Goal: Task Accomplishment & Management: Manage account settings

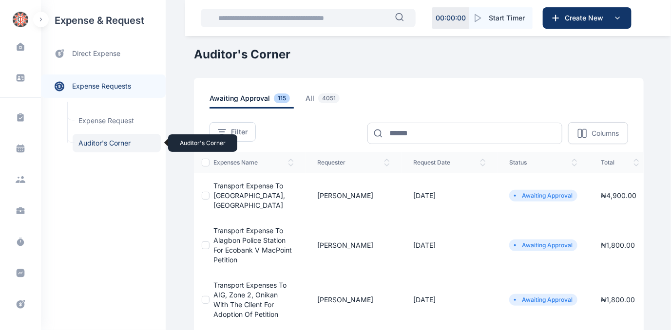
click at [96, 141] on span "Auditor's Corner Auditor's Corner" at bounding box center [117, 143] width 88 height 19
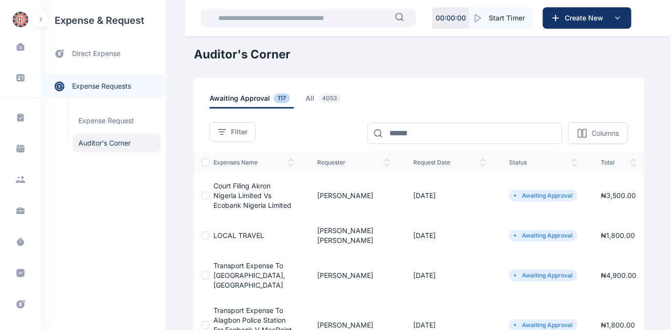
click at [242, 188] on span "Court Filing Akron Nigeria Limited Vs Ecobank Nigeria Limited" at bounding box center [253, 196] width 78 height 28
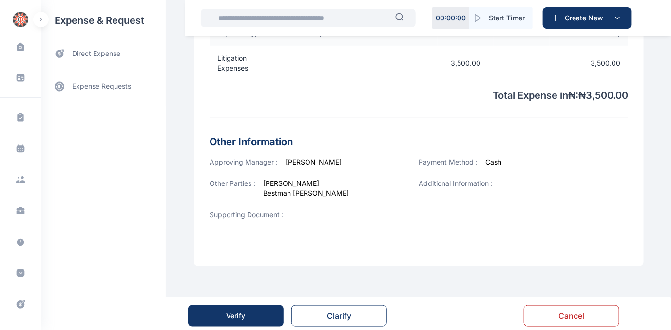
scroll to position [352, 0]
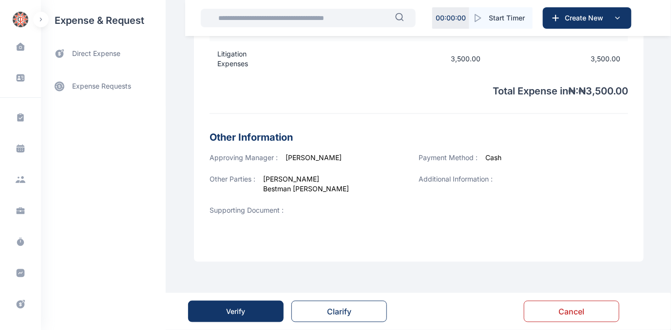
click at [218, 307] on button "Verify" at bounding box center [236, 311] width 96 height 21
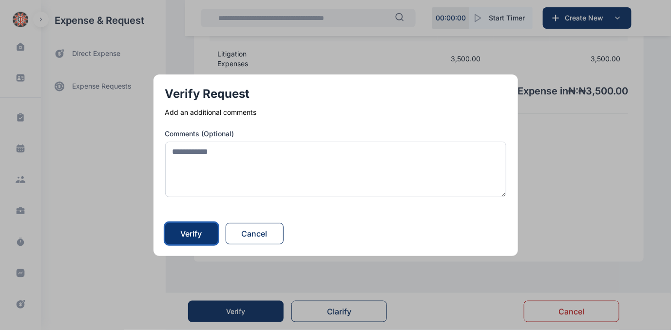
click at [188, 234] on div "Verify" at bounding box center [191, 234] width 21 height 12
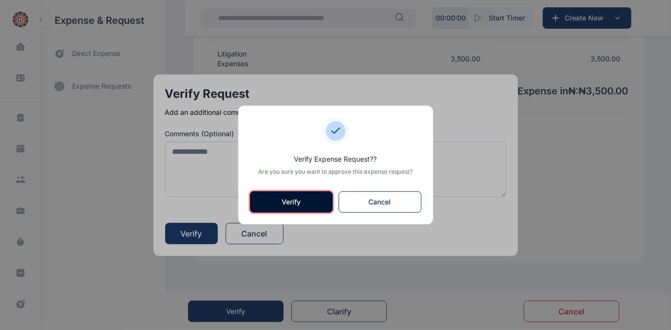
click at [295, 199] on button "Verify" at bounding box center [291, 202] width 83 height 21
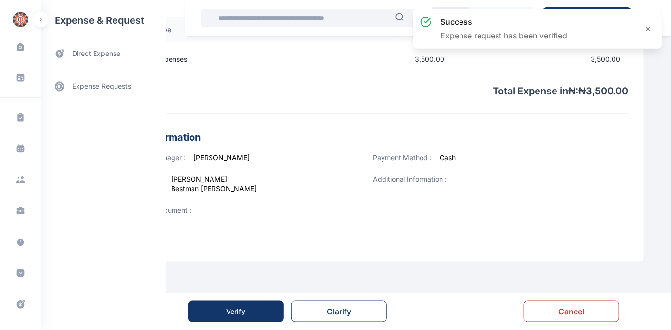
scroll to position [0, 0]
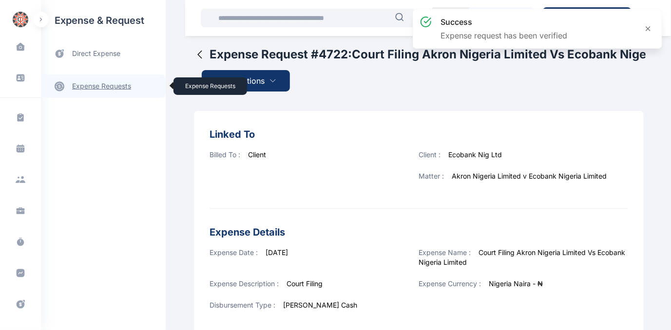
click at [86, 85] on link "expense requests expense requests" at bounding box center [103, 86] width 125 height 23
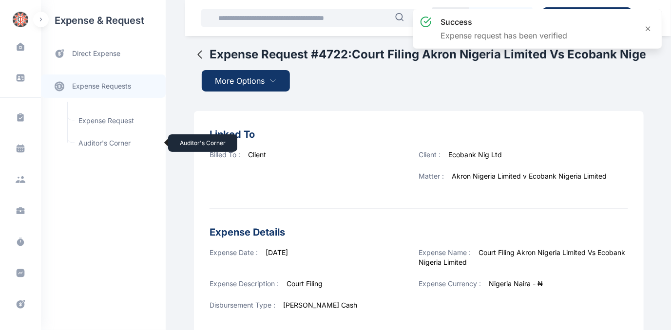
click at [93, 144] on span "Auditor's Corner Auditor's Corner" at bounding box center [117, 143] width 88 height 19
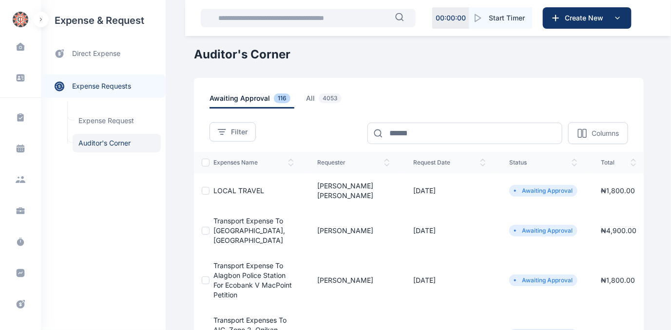
click at [222, 187] on span "LOCAL TRAVEL" at bounding box center [239, 191] width 51 height 8
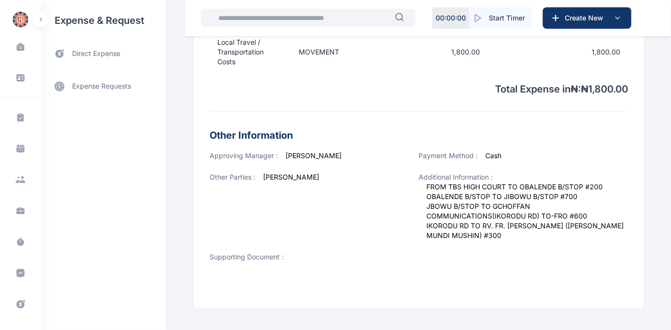
scroll to position [360, 0]
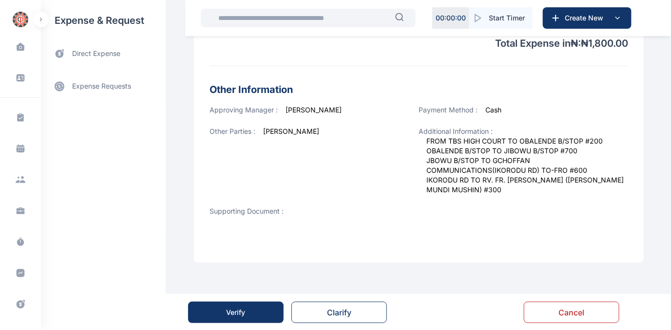
click at [231, 310] on div "Verify" at bounding box center [236, 313] width 19 height 10
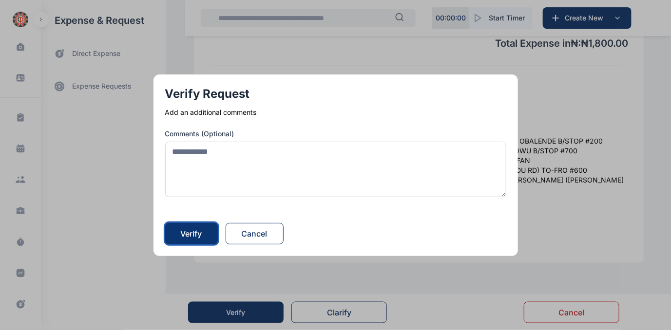
click at [201, 226] on button "Verify" at bounding box center [191, 233] width 53 height 21
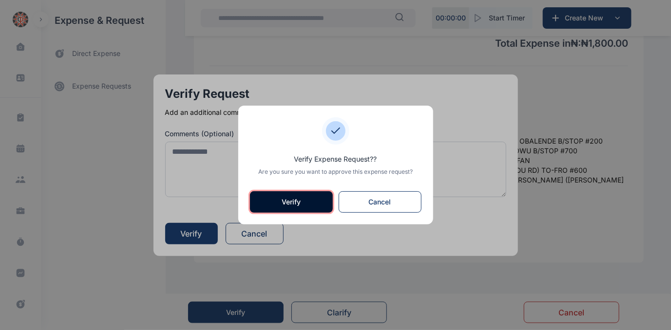
click at [298, 199] on button "Verify" at bounding box center [291, 202] width 83 height 21
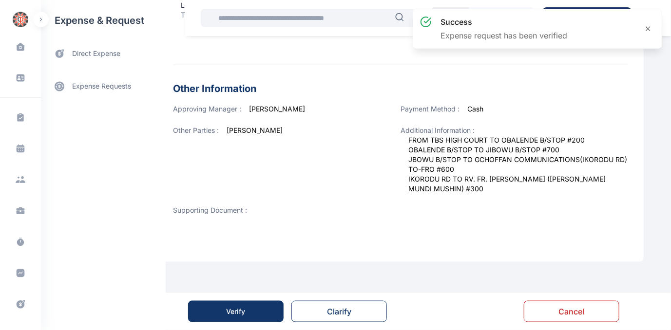
scroll to position [0, 0]
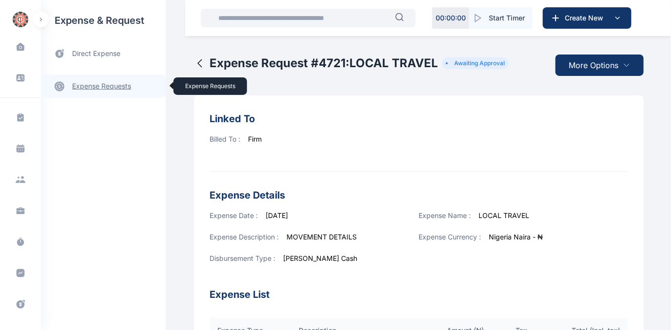
click at [107, 84] on link "expense requests expense requests" at bounding box center [103, 86] width 125 height 23
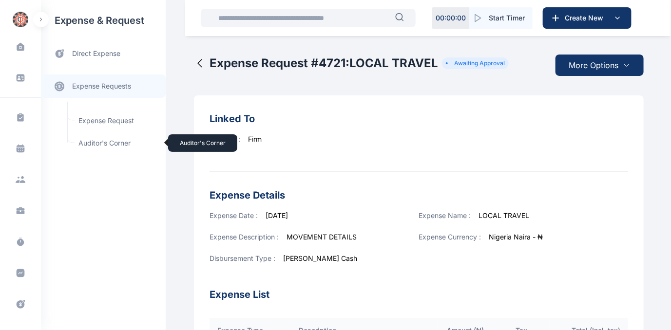
click at [94, 143] on span "Auditor's Corner Auditor's Corner" at bounding box center [117, 143] width 88 height 19
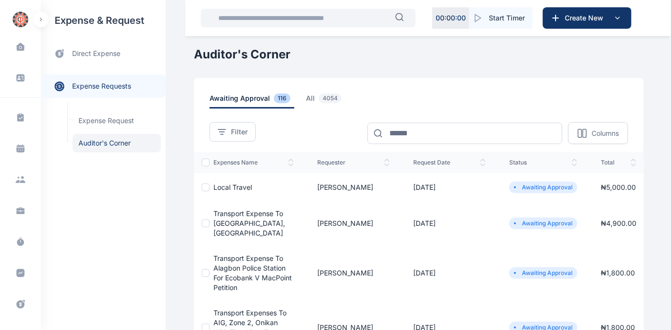
click at [231, 184] on span "Local Travel" at bounding box center [233, 187] width 39 height 8
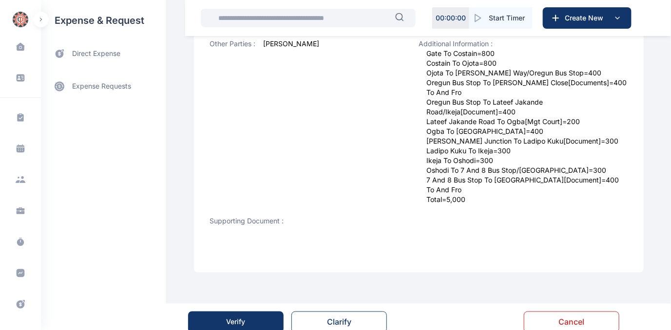
scroll to position [448, 0]
click at [251, 311] on button "Verify" at bounding box center [236, 321] width 96 height 21
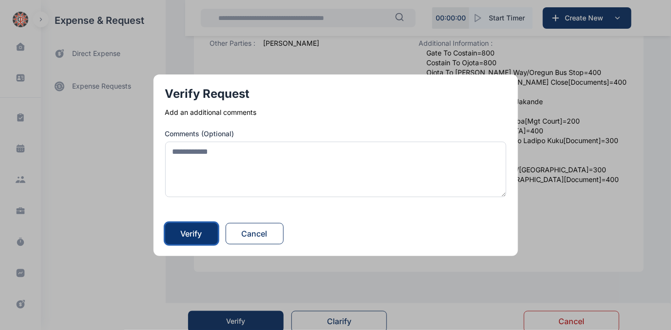
click at [189, 230] on div "Verify" at bounding box center [191, 234] width 21 height 12
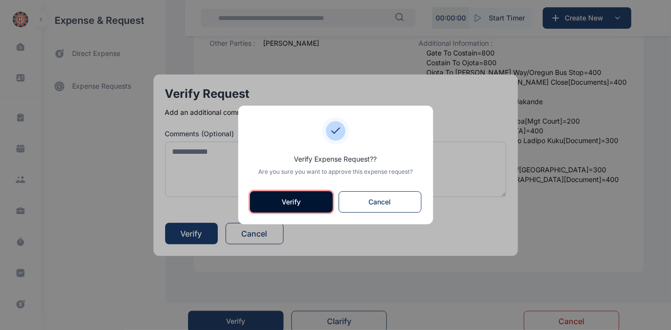
click at [279, 204] on button "Verify" at bounding box center [291, 202] width 83 height 21
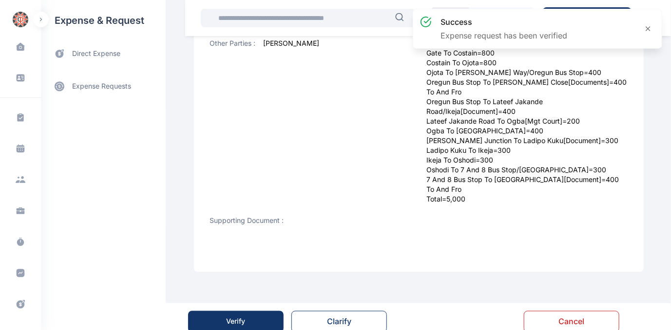
scroll to position [0, 0]
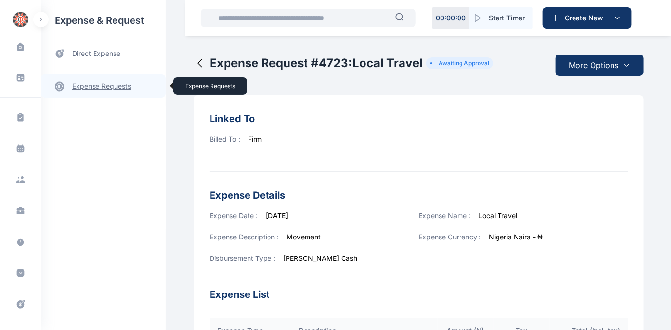
click at [112, 86] on link "expense requests expense requests" at bounding box center [103, 86] width 125 height 23
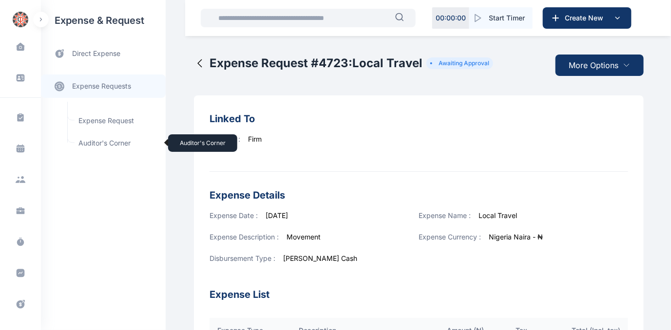
click at [85, 142] on span "Auditor's Corner Auditor's Corner" at bounding box center [117, 143] width 88 height 19
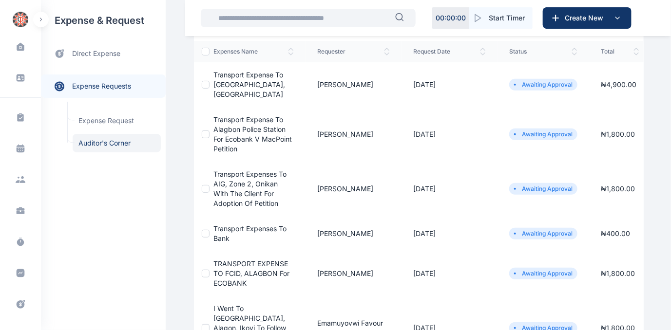
scroll to position [133, 0]
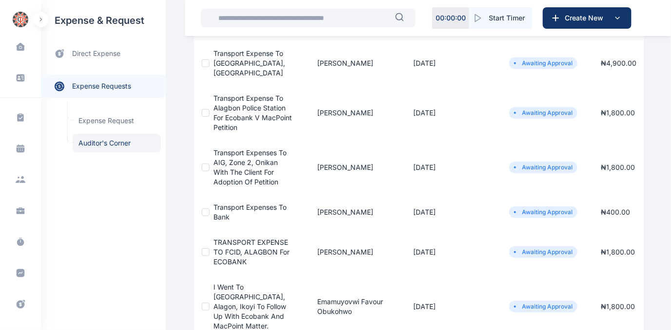
click at [239, 204] on span "Transport Expenses to Bank" at bounding box center [250, 212] width 73 height 18
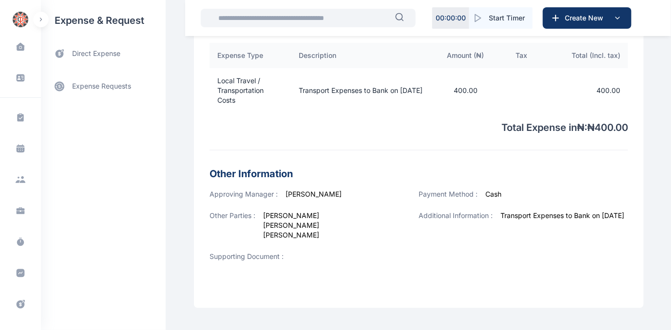
scroll to position [347, 0]
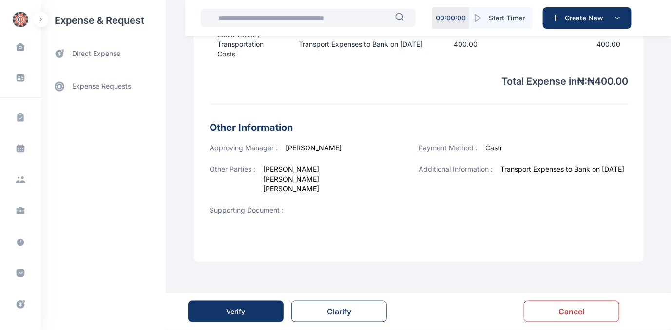
click at [241, 311] on div "Verify" at bounding box center [236, 312] width 19 height 10
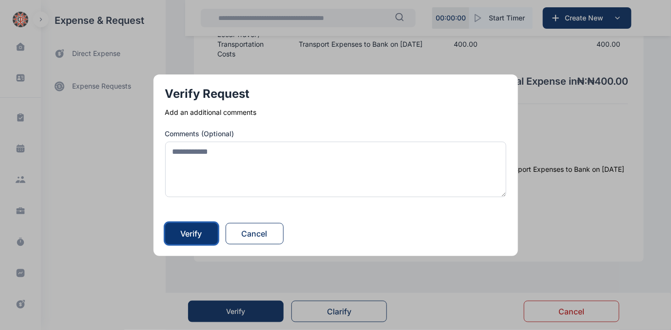
click at [196, 231] on div "Verify" at bounding box center [191, 234] width 21 height 12
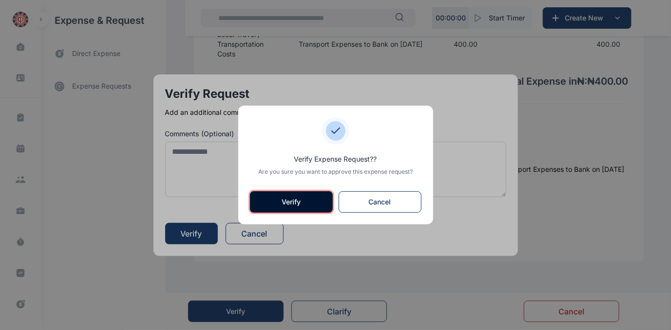
click at [274, 195] on button "Verify" at bounding box center [291, 202] width 83 height 21
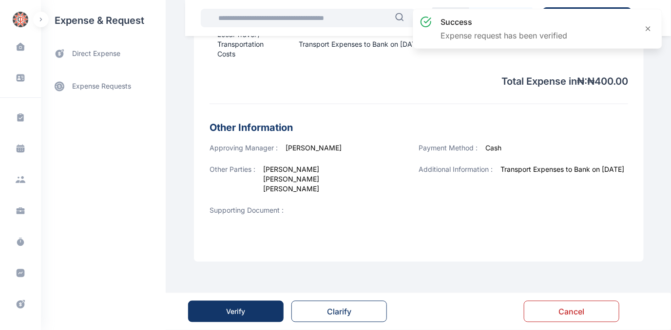
scroll to position [0, 0]
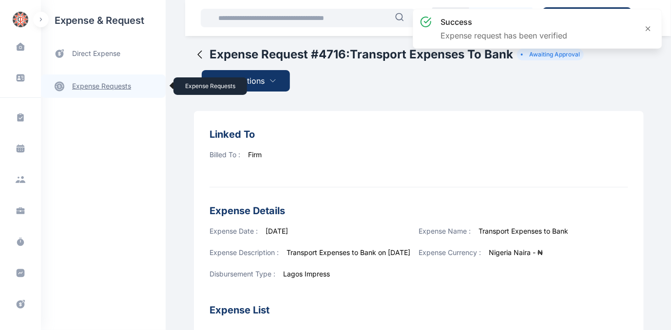
click at [98, 83] on link "expense requests expense requests" at bounding box center [103, 86] width 125 height 23
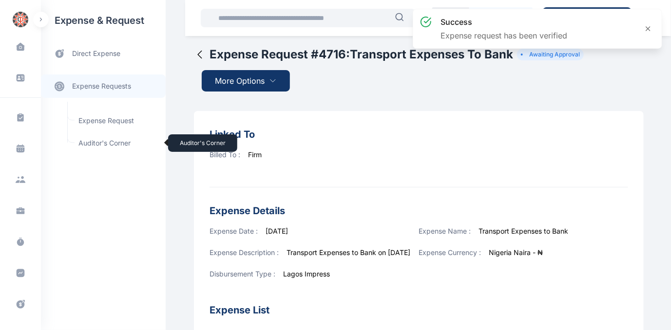
click at [88, 141] on span "Auditor's Corner Auditor's Corner" at bounding box center [117, 143] width 88 height 19
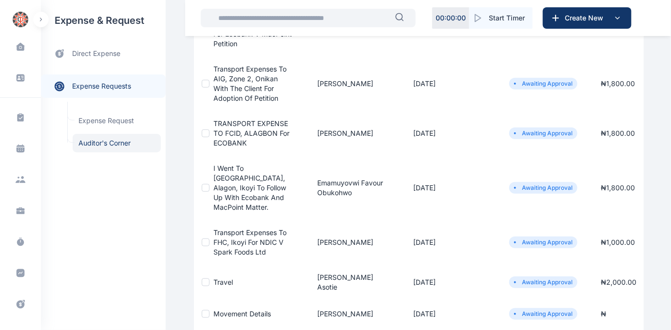
scroll to position [221, 0]
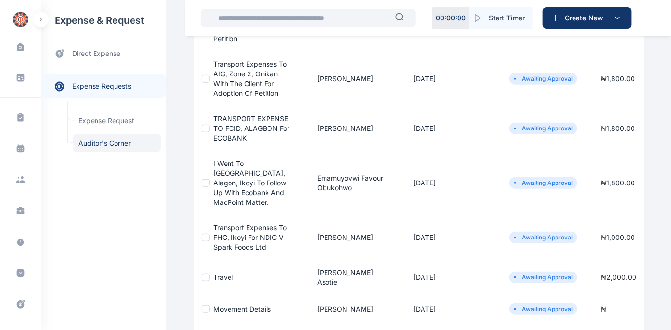
click at [230, 119] on span "TRANSPORT EXPENSE TO FCID, ALAGBON for ECOBANK" at bounding box center [252, 129] width 76 height 28
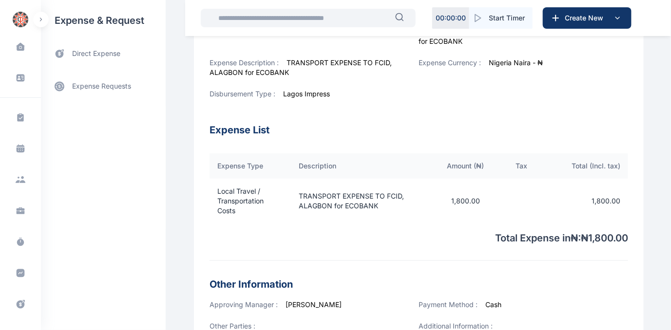
scroll to position [382, 0]
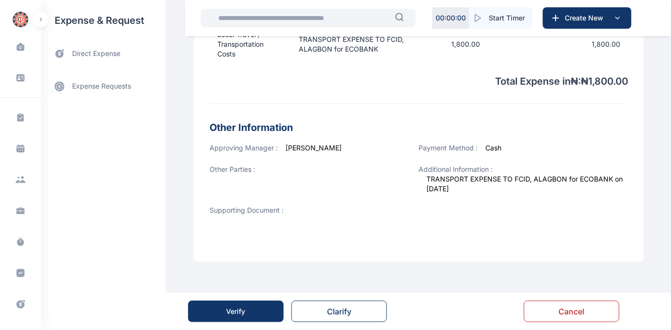
click at [252, 310] on button "Verify" at bounding box center [236, 311] width 96 height 21
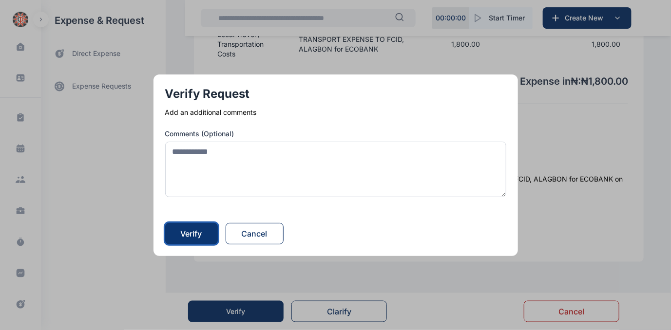
click at [196, 232] on div "Verify" at bounding box center [191, 234] width 21 height 12
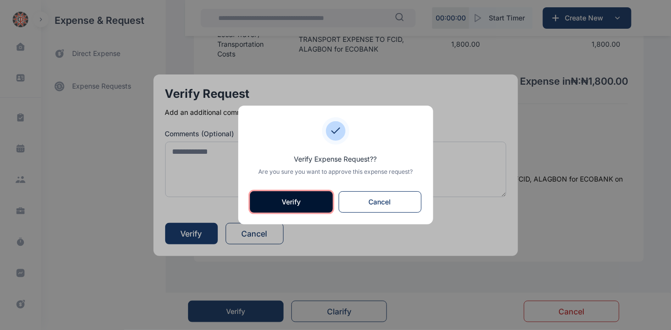
click at [282, 200] on button "Verify" at bounding box center [291, 202] width 83 height 21
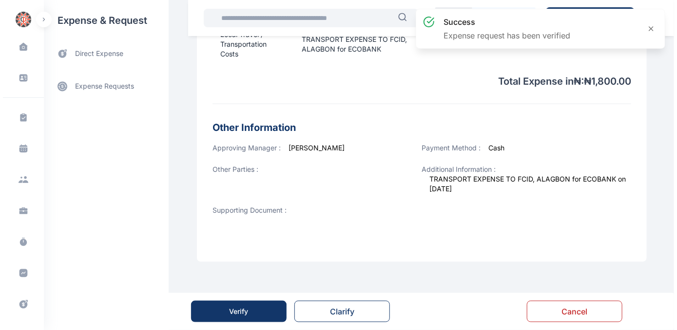
scroll to position [0, 0]
